Goal: Transaction & Acquisition: Purchase product/service

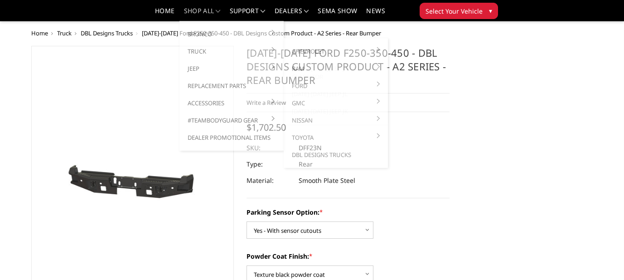
select select "564"
select select "549"
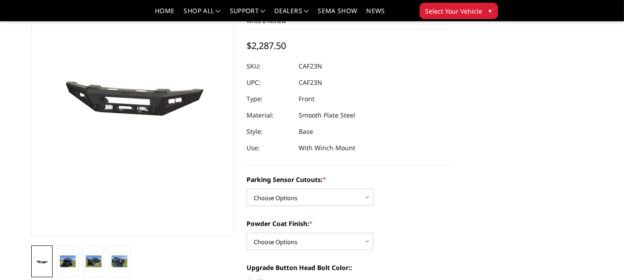
scroll to position [91, 0]
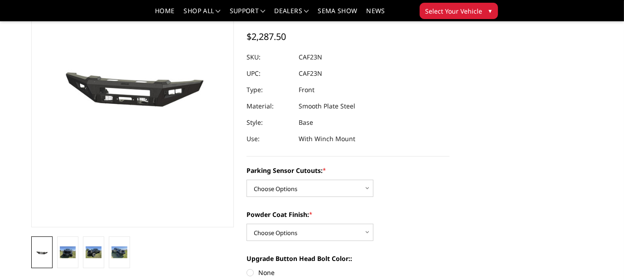
click at [364, 187] on select "Choose Options Yes - I have front parking sensors No - I do NOT have parking se…" at bounding box center [310, 188] width 127 height 17
select select "540"
click at [247, 180] on select "Choose Options Yes - I have front parking sensors No - I do NOT have parking se…" at bounding box center [310, 188] width 127 height 17
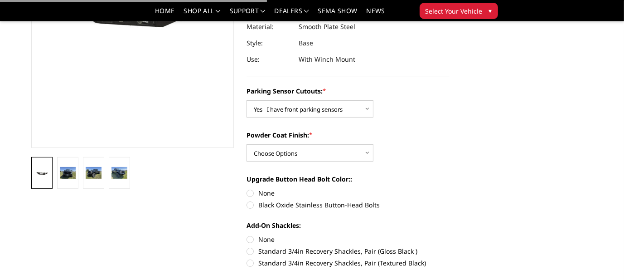
scroll to position [181, 0]
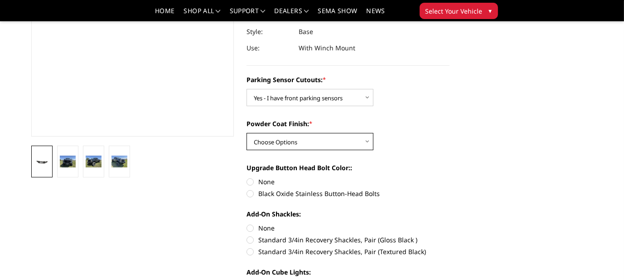
click at [369, 142] on select "Choose Options Bare metal (included) Texture Black Powder Coat" at bounding box center [310, 141] width 127 height 17
select select "520"
click at [247, 133] on select "Choose Options Bare metal (included) Texture Black Powder Coat" at bounding box center [310, 141] width 127 height 17
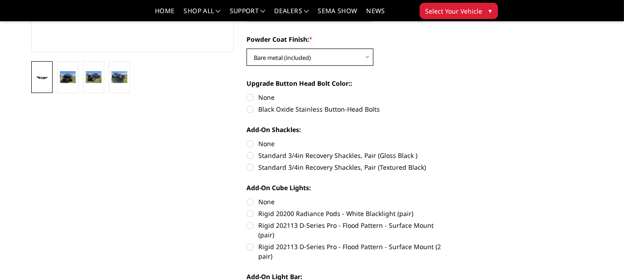
scroll to position [272, 0]
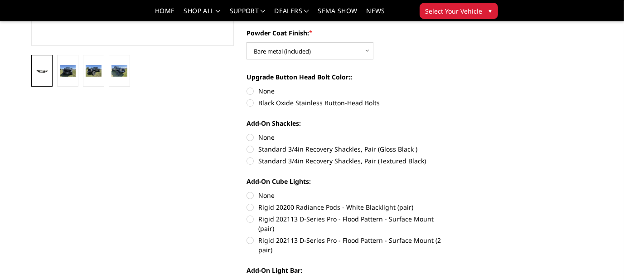
click at [251, 91] on label "None" at bounding box center [348, 91] width 203 height 10
click at [247, 87] on input "None" at bounding box center [247, 86] width 0 height 0
radio input "true"
click at [250, 137] on label "None" at bounding box center [348, 137] width 203 height 10
click at [247, 133] on input "None" at bounding box center [247, 132] width 0 height 0
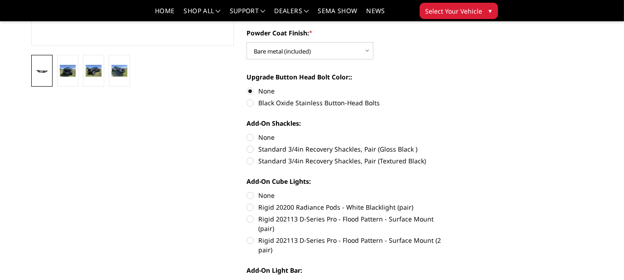
radio input "true"
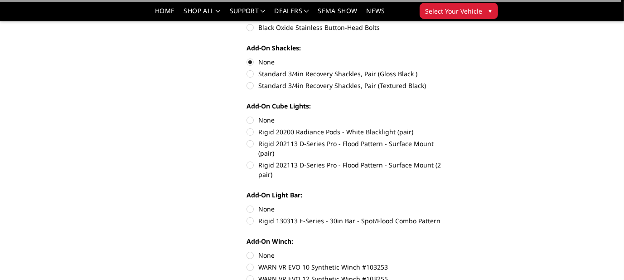
scroll to position [363, 0]
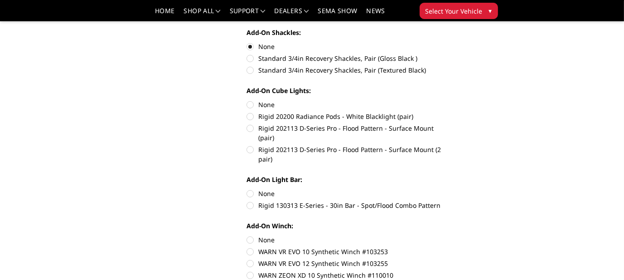
click at [252, 104] on label "None" at bounding box center [348, 105] width 203 height 10
click at [247, 100] on input "None" at bounding box center [247, 100] width 0 height 0
radio input "true"
click at [251, 189] on label "None" at bounding box center [348, 194] width 203 height 10
click at [247, 189] on input "None" at bounding box center [247, 189] width 0 height 0
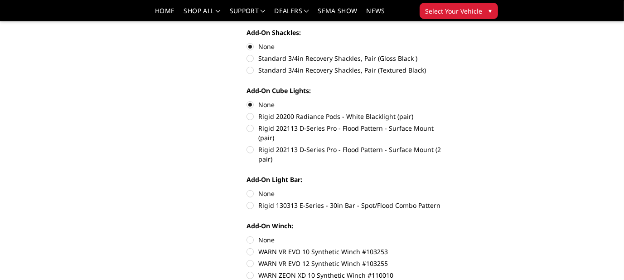
radio input "true"
click at [251, 235] on label "None" at bounding box center [348, 240] width 203 height 10
click at [247, 235] on input "None" at bounding box center [247, 235] width 0 height 0
radio input "true"
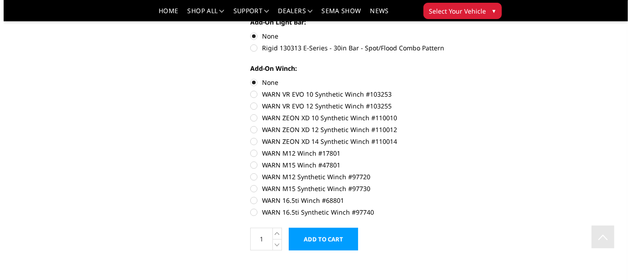
scroll to position [589, 0]
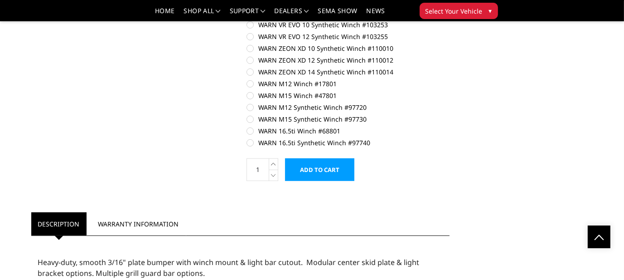
click at [326, 160] on input "Add to Cart" at bounding box center [319, 169] width 69 height 23
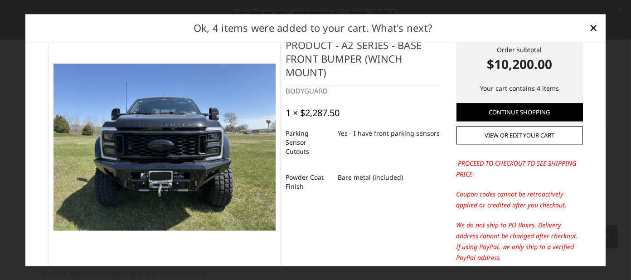
scroll to position [0, 0]
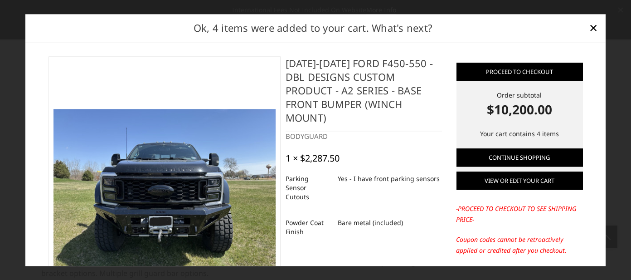
click at [524, 180] on link "View or edit your cart" at bounding box center [519, 180] width 126 height 18
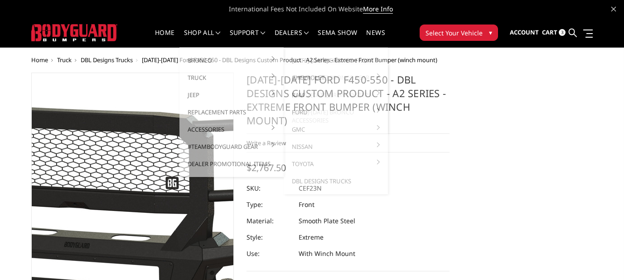
select select "541"
select select "518"
select select "1080"
select select "1696"
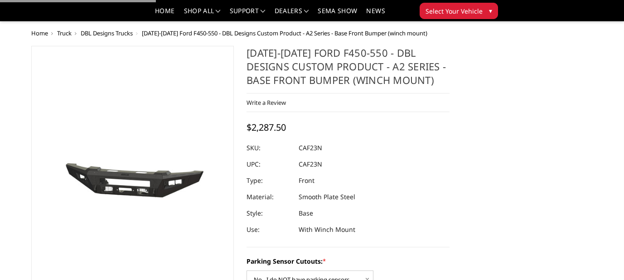
select select "541"
select select "520"
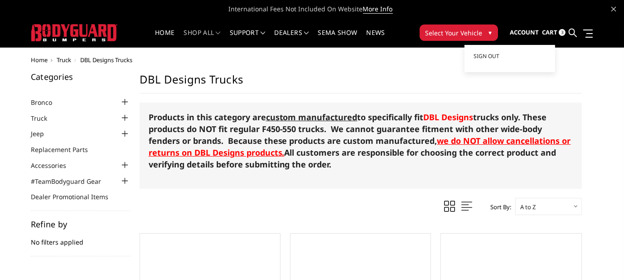
click at [520, 32] on span "Account" at bounding box center [524, 32] width 29 height 8
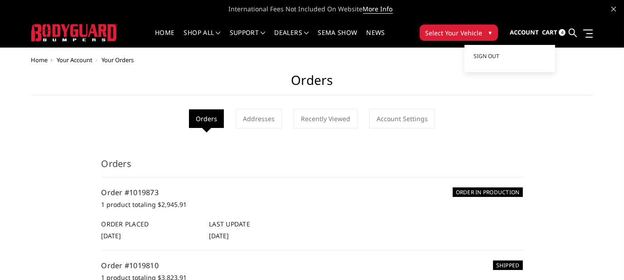
click at [529, 33] on span "Account" at bounding box center [524, 32] width 29 height 8
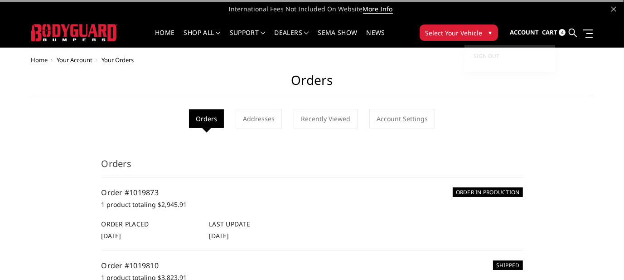
click at [552, 34] on span "Cart" at bounding box center [549, 32] width 15 height 8
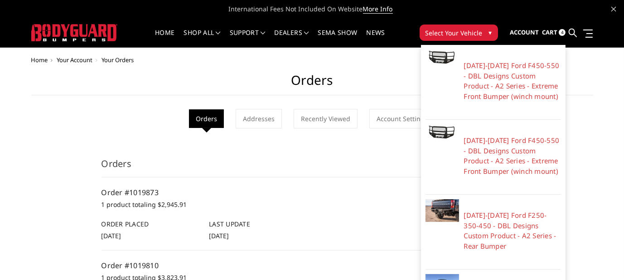
click at [563, 33] on span "4" at bounding box center [562, 32] width 7 height 7
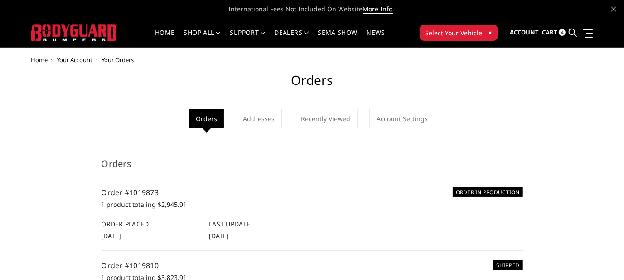
click at [562, 34] on span "4" at bounding box center [562, 32] width 7 height 7
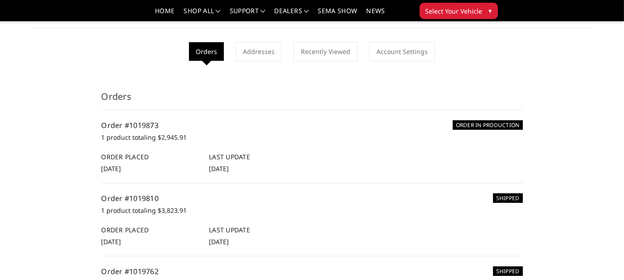
scroll to position [45, 0]
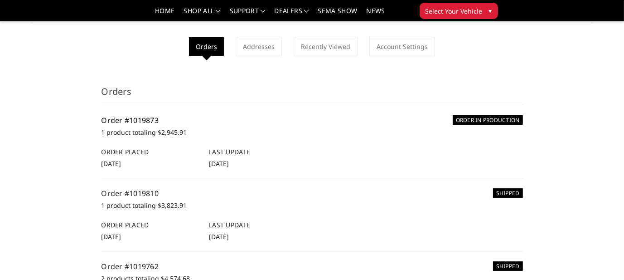
click at [139, 117] on link "Order #1019873" at bounding box center [131, 120] width 58 height 10
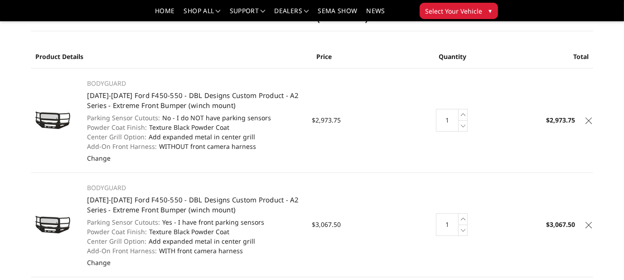
scroll to position [45, 0]
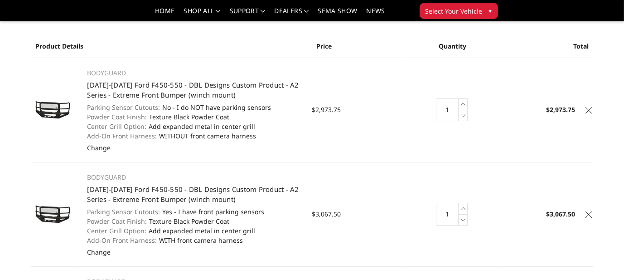
click at [589, 109] on icon at bounding box center [589, 110] width 6 height 6
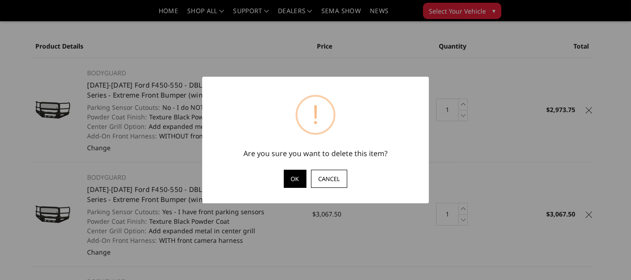
click at [295, 178] on button "OK" at bounding box center [295, 179] width 23 height 18
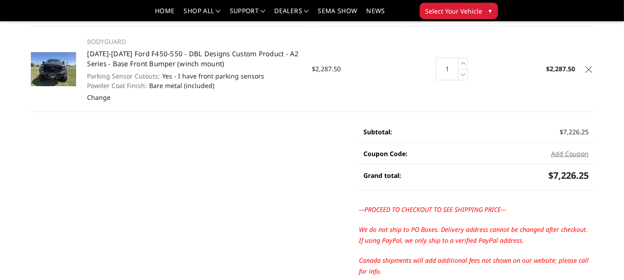
scroll to position [272, 0]
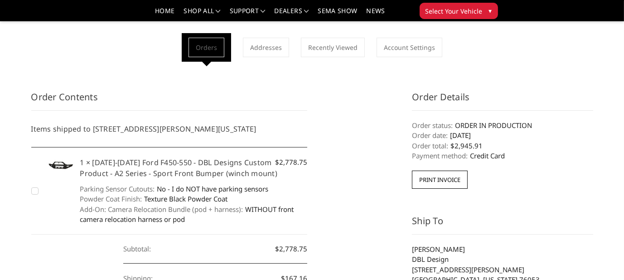
scroll to position [45, 0]
